Goal: Information Seeking & Learning: Learn about a topic

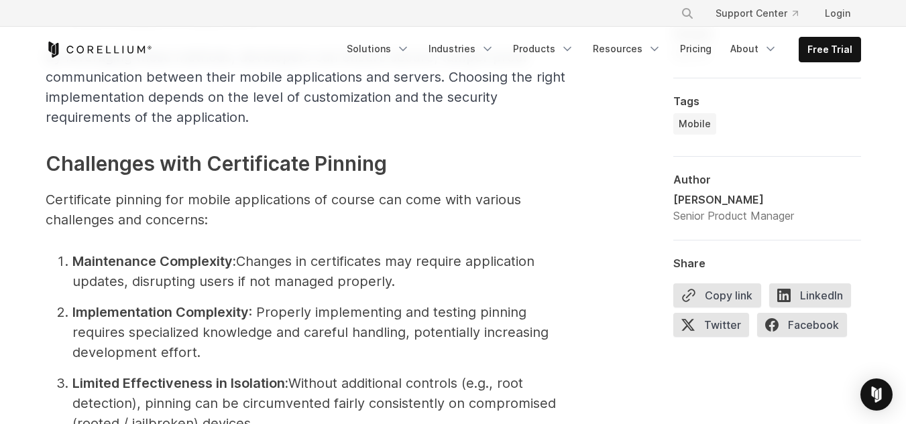
scroll to position [2414, 0]
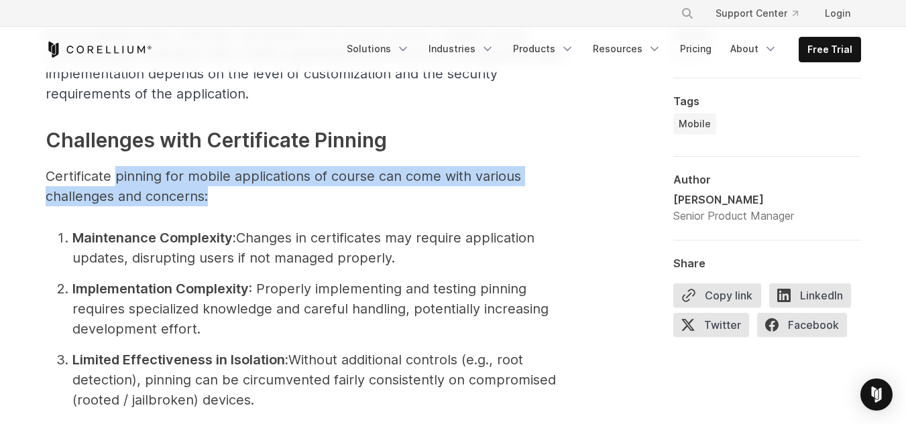
drag, startPoint x: 117, startPoint y: 172, endPoint x: 318, endPoint y: 205, distance: 204.6
click at [318, 205] on p "Certificate pinning for mobile applications of course can come with various cha…" at bounding box center [314, 186] width 536 height 40
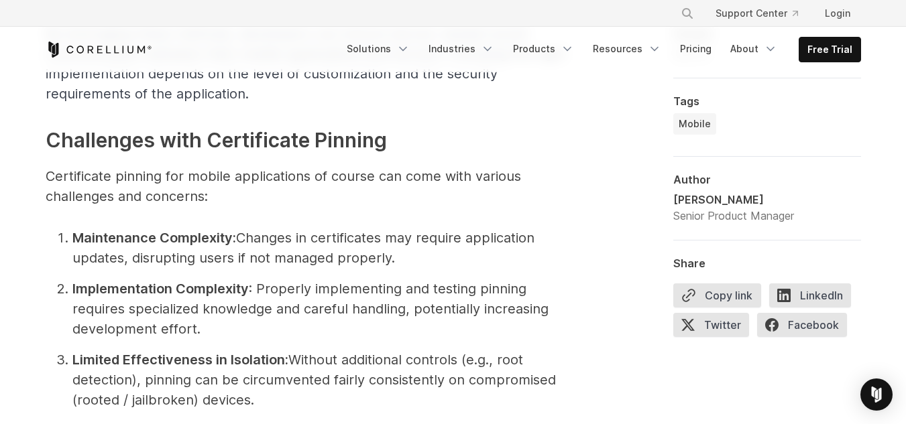
click at [316, 208] on span "Securing mobile application communications is critical in [DATE] threat environ…" at bounding box center [314, 53] width 536 height 3288
click at [436, 175] on p "Certificate pinning for mobile applications of course can come with various cha…" at bounding box center [314, 186] width 536 height 40
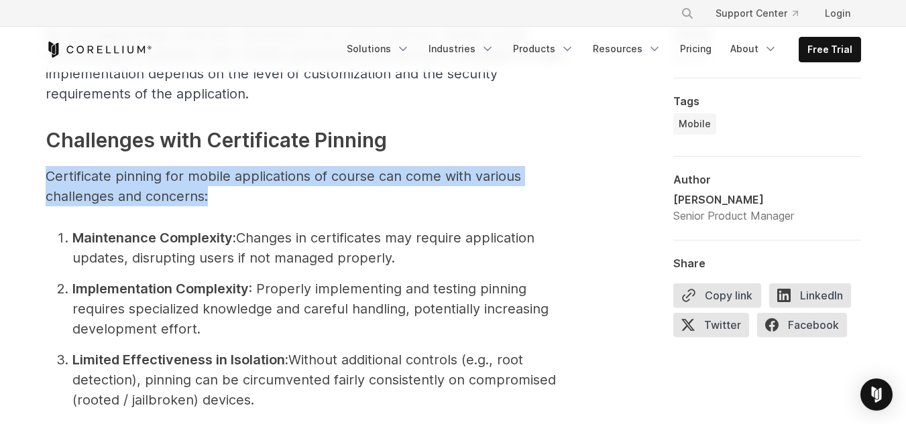
click at [436, 175] on p "Certificate pinning for mobile applications of course can come with various cha…" at bounding box center [314, 186] width 536 height 40
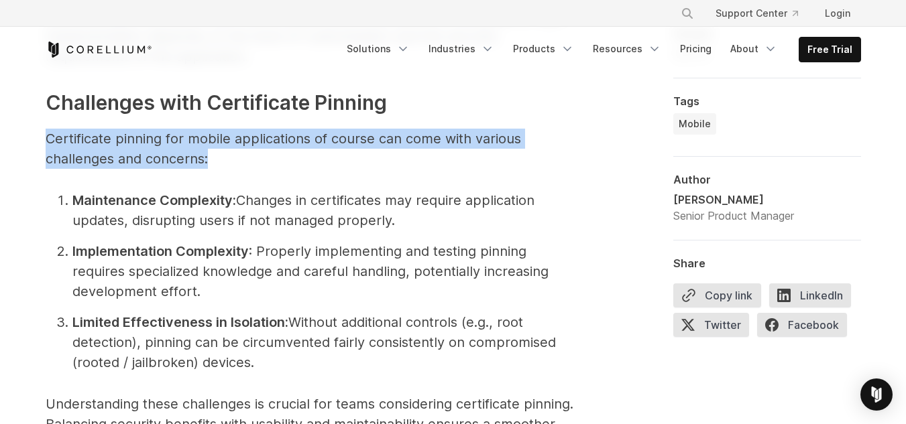
scroll to position [2548, 0]
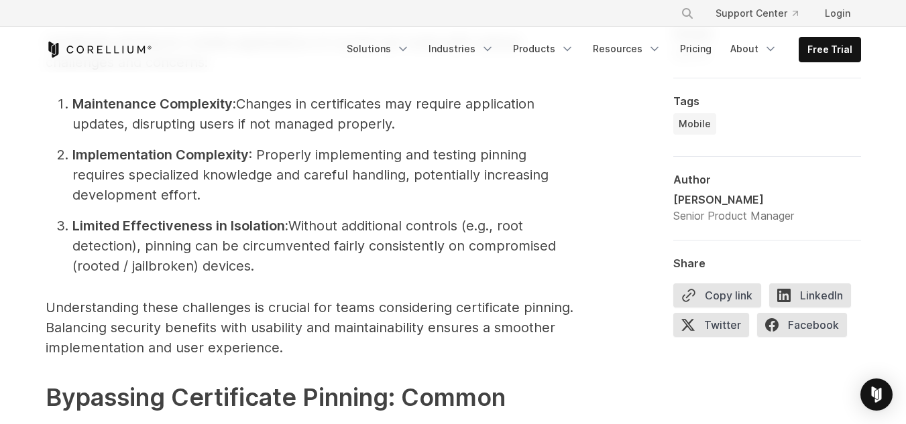
click at [140, 101] on strong "Maintenance Complexity:" at bounding box center [154, 104] width 164 height 16
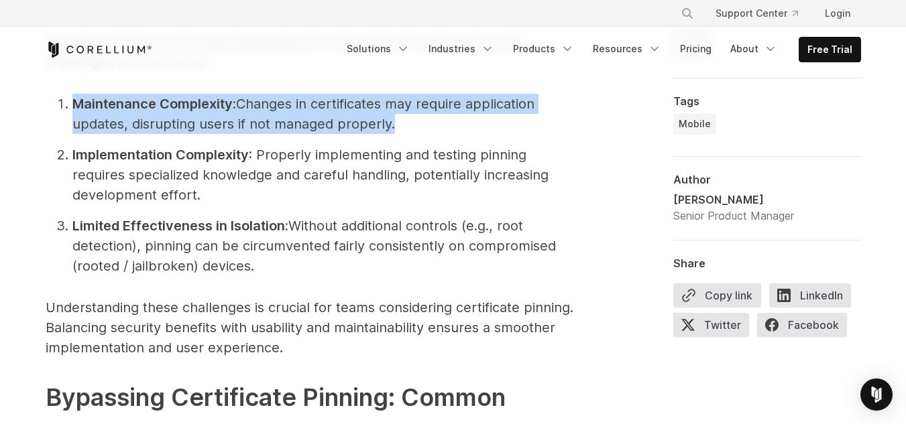
click at [140, 101] on strong "Maintenance Complexity:" at bounding box center [154, 104] width 164 height 16
click at [309, 106] on li "Maintenance Complexity: Changes in certificates may require application updates…" at bounding box center [327, 114] width 510 height 40
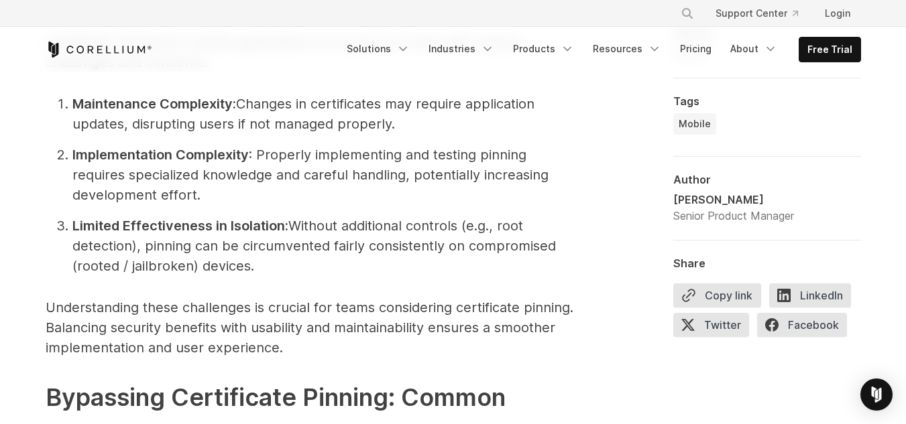
drag, startPoint x: 424, startPoint y: 101, endPoint x: 491, endPoint y: 122, distance: 70.4
click at [489, 119] on li "Maintenance Complexity: Changes in certificates may require application updates…" at bounding box center [327, 114] width 510 height 40
click at [444, 145] on li "Implementation Complexity : Properly implementing and testing pinning requires …" at bounding box center [327, 175] width 510 height 60
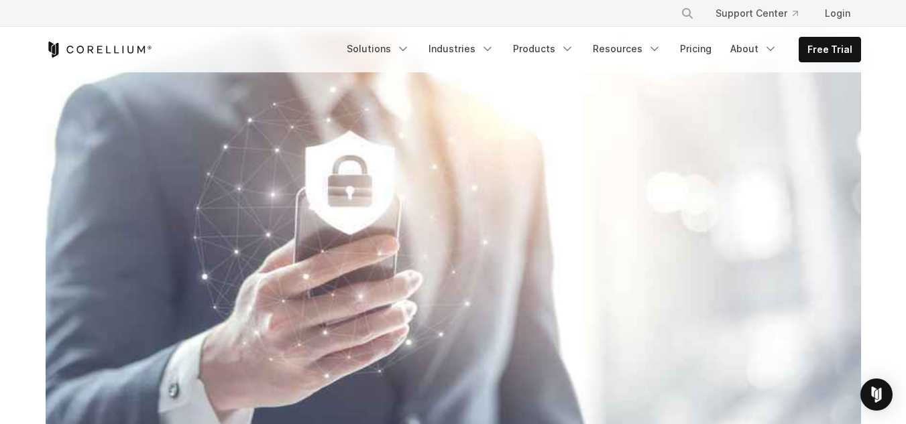
scroll to position [0, 0]
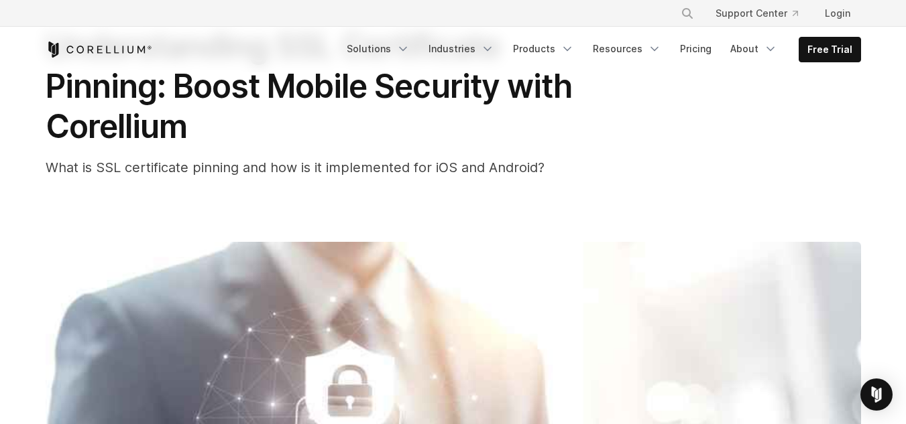
scroll to position [134, 0]
